Goal: Task Accomplishment & Management: Manage account settings

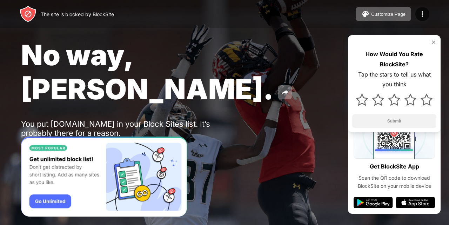
click at [433, 42] on img at bounding box center [434, 42] width 6 height 6
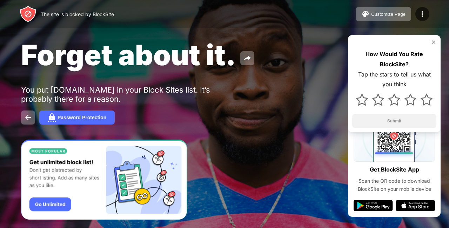
click at [429, 17] on div "Customize Page Edit Block List Redirect Customize Block Page Upgrade Password P…" at bounding box center [393, 14] width 74 height 14
click at [427, 16] on div at bounding box center [422, 14] width 14 height 14
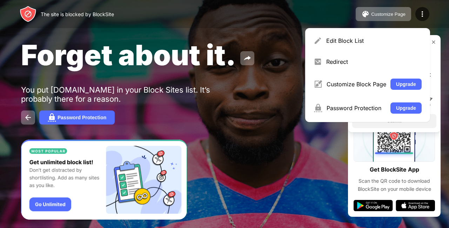
click at [298, 33] on div "Forget about it. You put youtube.com in your Block Sites list. It’s probably th…" at bounding box center [224, 81] width 449 height 162
